Goal: Transaction & Acquisition: Book appointment/travel/reservation

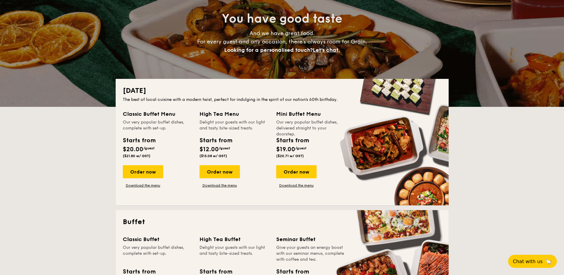
scroll to position [119, 0]
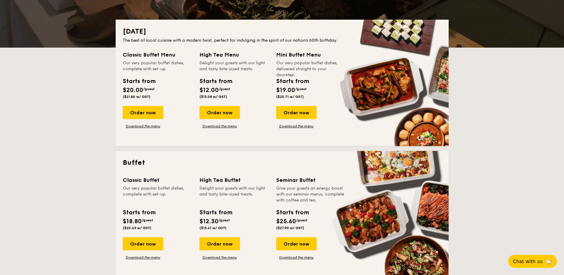
drag, startPoint x: 147, startPoint y: 112, endPoint x: 61, endPoint y: 163, distance: 100.0
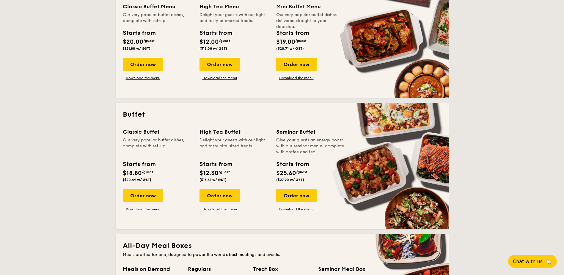
scroll to position [238, 0]
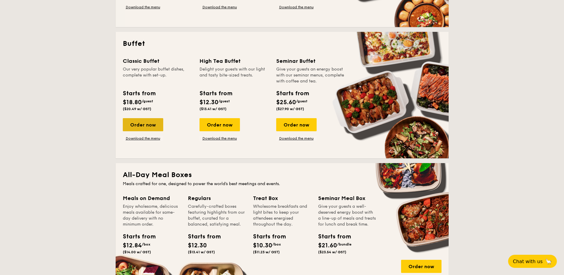
click at [146, 122] on div "Order now" at bounding box center [143, 124] width 40 height 13
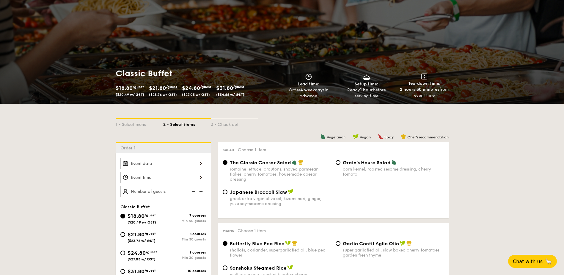
scroll to position [59, 0]
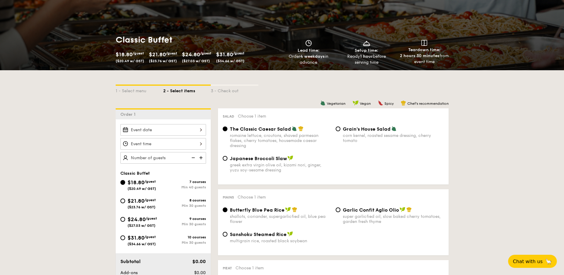
click at [160, 128] on div at bounding box center [163, 130] width 86 height 12
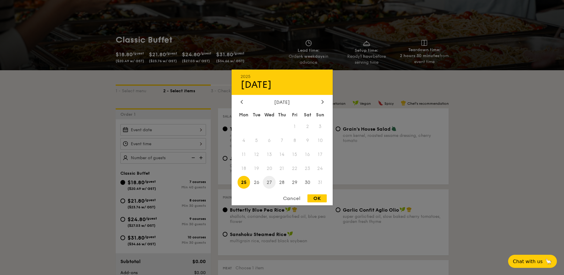
click at [268, 181] on span "27" at bounding box center [269, 182] width 13 height 13
click at [315, 201] on div "OK" at bounding box center [316, 198] width 19 height 8
type input "[DATE]"
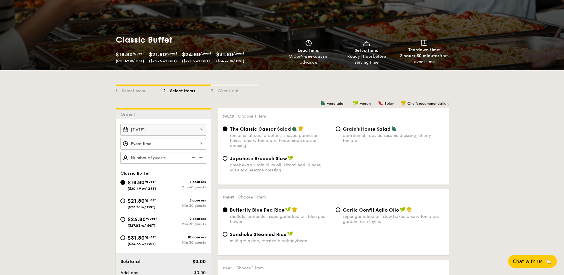
click at [165, 144] on div at bounding box center [163, 144] width 86 height 12
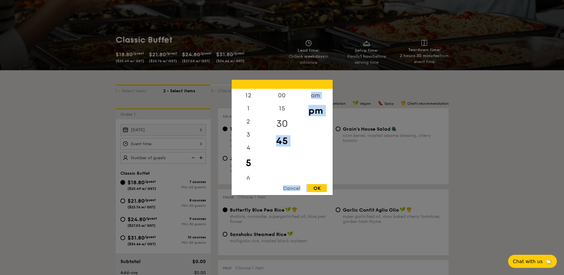
drag, startPoint x: 314, startPoint y: 189, endPoint x: 275, endPoint y: 127, distance: 74.0
click at [270, 130] on div "12 1 2 3 4 5 6 7 8 9 10 11 00 15 30 45 am pm Cancel OK" at bounding box center [281, 137] width 101 height 115
click at [246, 111] on div "1" at bounding box center [248, 110] width 34 height 17
click at [313, 185] on div "OK" at bounding box center [316, 188] width 19 height 8
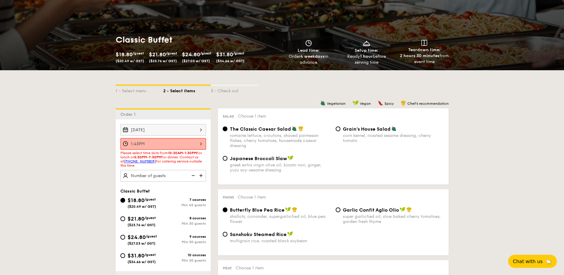
click at [202, 145] on div "1:45PM" at bounding box center [163, 144] width 86 height 12
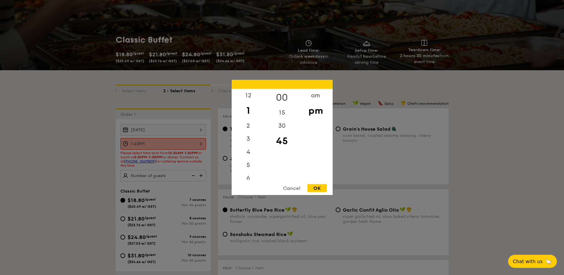
click at [281, 98] on div "00" at bounding box center [282, 97] width 34 height 17
click at [321, 184] on div "OK" at bounding box center [316, 188] width 19 height 8
type input "1:00PM"
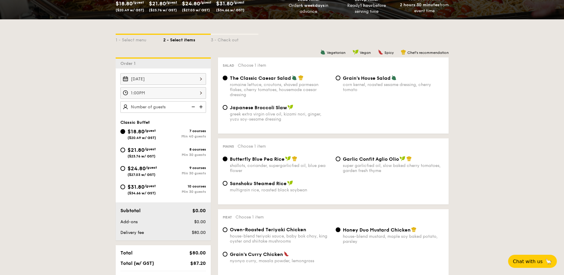
scroll to position [149, 0]
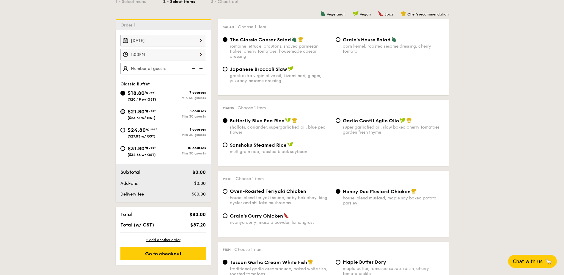
drag, startPoint x: 124, startPoint y: 110, endPoint x: 132, endPoint y: 130, distance: 21.8
click at [125, 110] on input "$21.80 /guest ($23.76 w/ GST) 8 courses Min 30 guests" at bounding box center [122, 111] width 5 height 5
radio input "true"
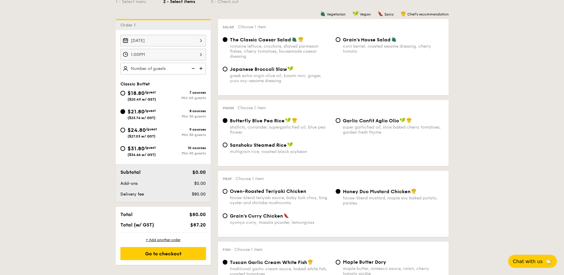
radio input "true"
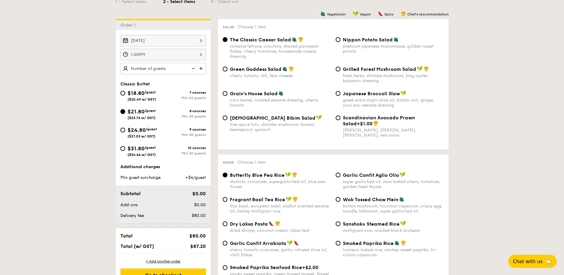
click at [132, 130] on span "$24.80" at bounding box center [136, 130] width 18 height 7
click at [125, 130] on input "$24.80 /guest ($27.03 w/ GST) 9 courses Min 30 guests" at bounding box center [122, 129] width 5 height 5
radio input "true"
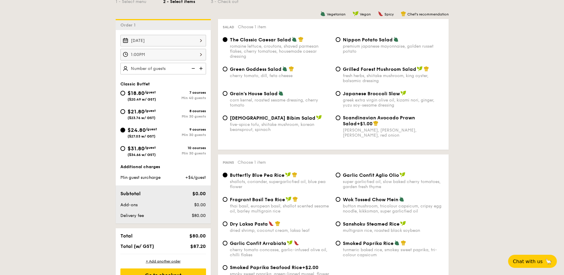
radio input "true"
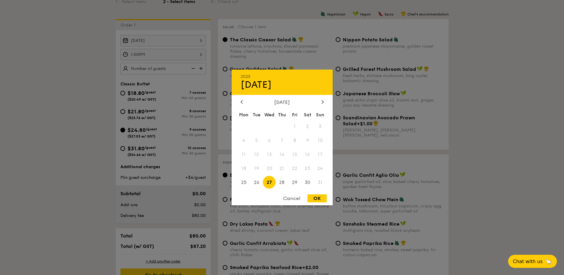
click at [136, 46] on div "[DATE] 2025 Aug [DATE] Tue Wed Thu Fri Sat Sun 1 2 3 4 5 6 7 8 9 10 11 12 13 14…" at bounding box center [163, 41] width 86 height 12
click at [292, 201] on div "Cancel" at bounding box center [291, 198] width 29 height 8
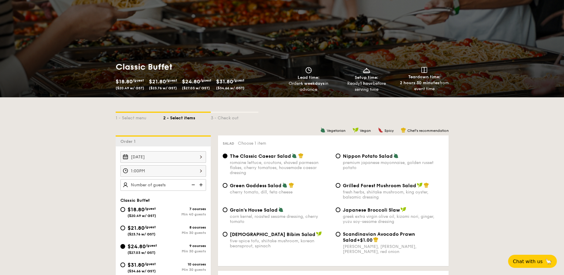
scroll to position [0, 0]
